Goal: Entertainment & Leisure: Consume media (video, audio)

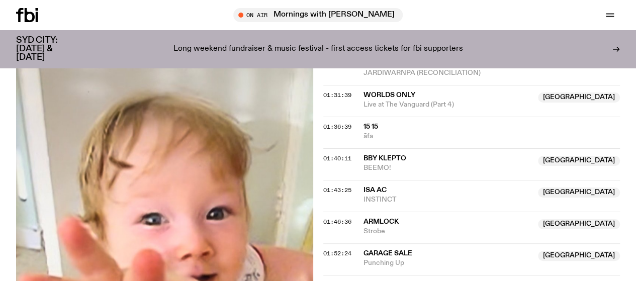
click at [373, 130] on span "15 15" at bounding box center [370, 126] width 15 height 7
drag, startPoint x: 383, startPoint y: 175, endPoint x: 405, endPoint y: 138, distance: 43.0
click at [384, 173] on span "BEEMO!" at bounding box center [447, 168] width 169 height 10
click at [422, 78] on span "JARDIWARNPA (RECONCILIATION)" at bounding box center [491, 73] width 257 height 10
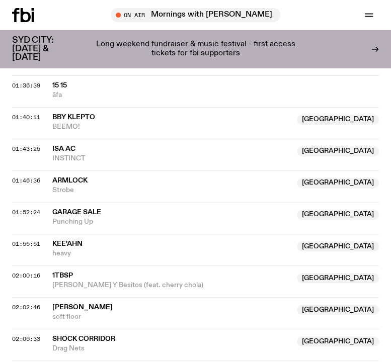
scroll to position [1082, 0]
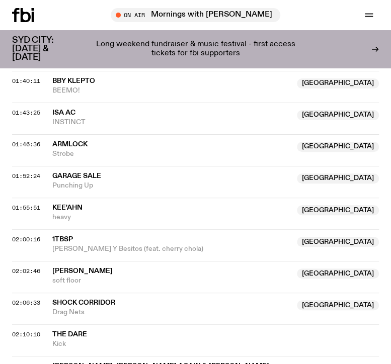
drag, startPoint x: 113, startPoint y: 118, endPoint x: 158, endPoint y: 44, distance: 87.1
click at [113, 118] on span "INSTINCT" at bounding box center [171, 123] width 238 height 10
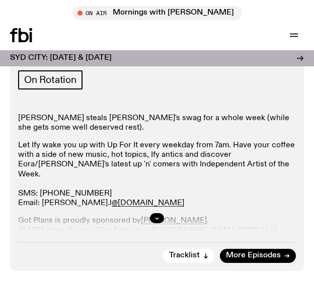
scroll to position [492, 0]
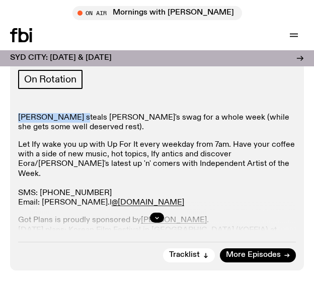
drag, startPoint x: 15, startPoint y: 118, endPoint x: 28, endPoint y: 178, distance: 61.7
click at [78, 121] on div "Aired on [DATE] 7:00am On Rotation [PERSON_NAME] steals [PERSON_NAME]'s swag fo…" at bounding box center [157, 155] width 294 height 229
copy p "[PERSON_NAME]"
drag, startPoint x: 155, startPoint y: 218, endPoint x: 155, endPoint y: 212, distance: 6.0
click at [155, 218] on icon "button" at bounding box center [157, 218] width 6 height 6
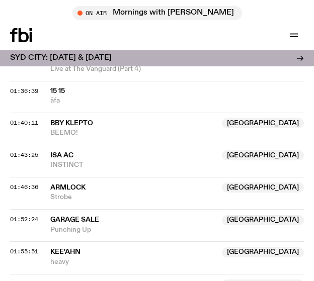
scroll to position [1478, 0]
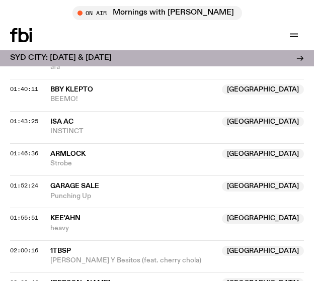
click at [82, 182] on span "Garage Sale" at bounding box center [74, 185] width 49 height 7
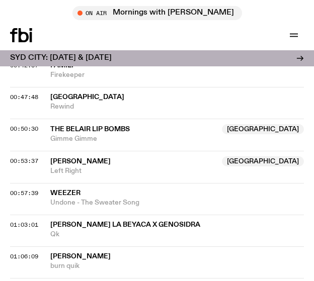
scroll to position [1083, 0]
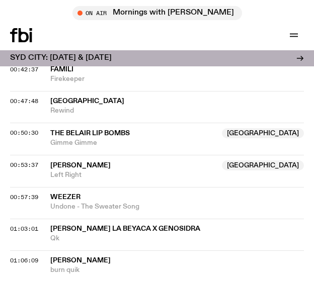
click at [82, 202] on span "Undone - The Sweater Song" at bounding box center [176, 207] width 253 height 10
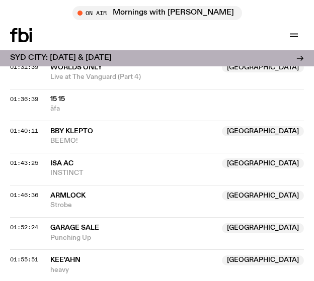
scroll to position [1431, 0]
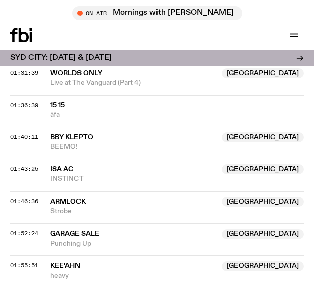
click at [115, 201] on span "Armlock" at bounding box center [132, 202] width 165 height 10
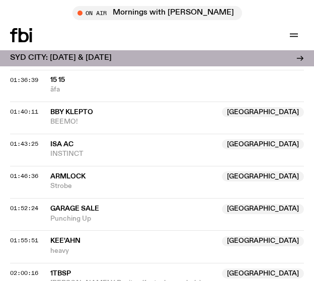
scroll to position [1456, 0]
click at [83, 207] on span "Garage Sale" at bounding box center [74, 208] width 49 height 7
